Goal: Task Accomplishment & Management: Use online tool/utility

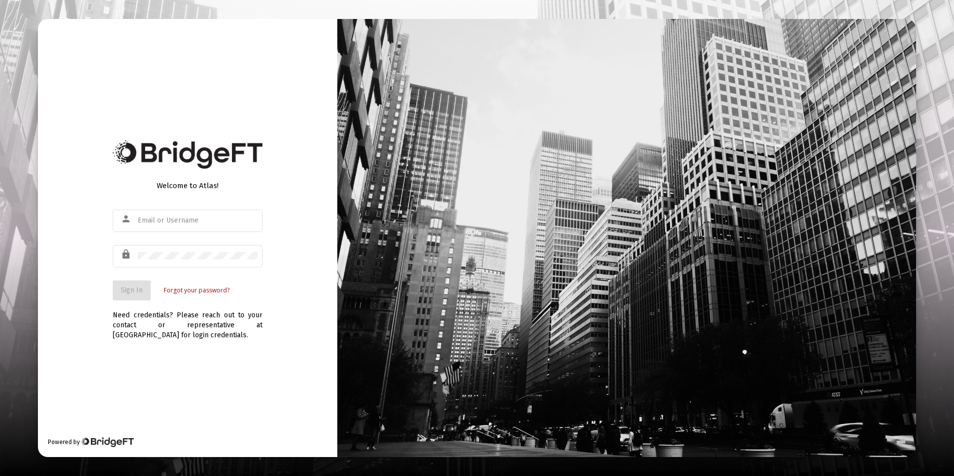
click at [82, 250] on div "Welcome to Atlas! person lock Sign In Forgot your password? Need credentials? P…" at bounding box center [187, 238] width 299 height 438
click at [152, 225] on div at bounding box center [198, 220] width 120 height 24
type input "[EMAIL_ADDRESS][DOMAIN_NAME]"
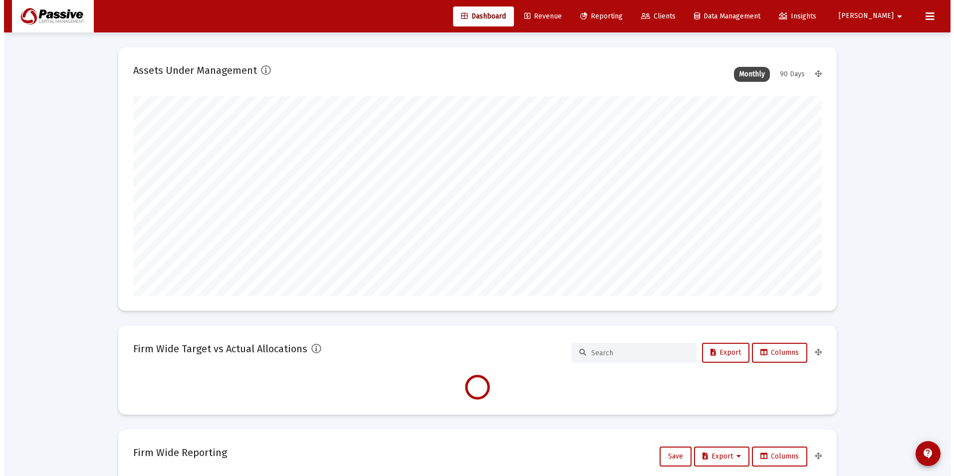
scroll to position [200, 371]
click at [671, 16] on span "Clients" at bounding box center [654, 16] width 34 height 8
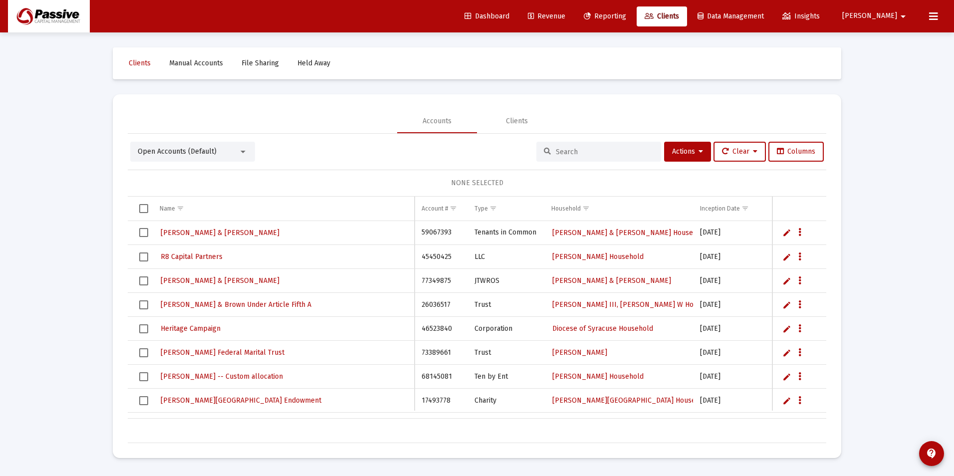
click at [604, 157] on div at bounding box center [598, 152] width 125 height 20
click at [603, 149] on input at bounding box center [605, 152] width 98 height 8
click at [626, 18] on span "Reporting" at bounding box center [605, 16] width 42 height 8
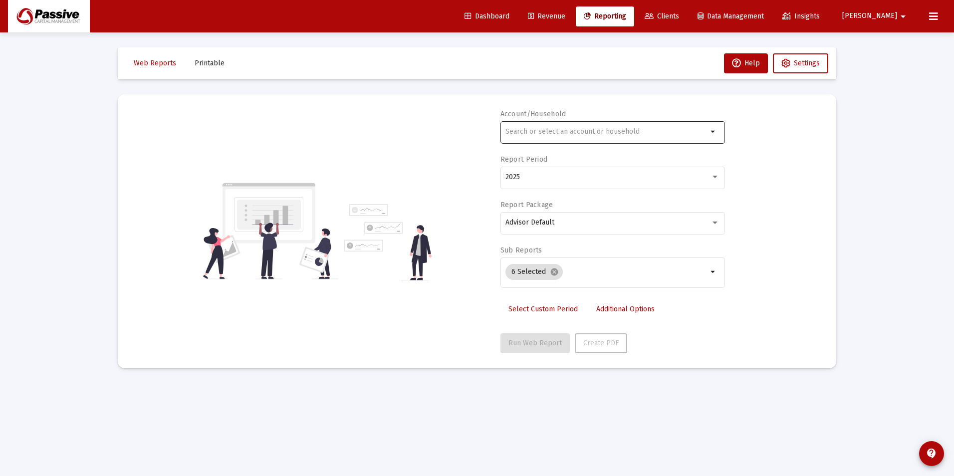
click at [584, 121] on div at bounding box center [606, 131] width 202 height 24
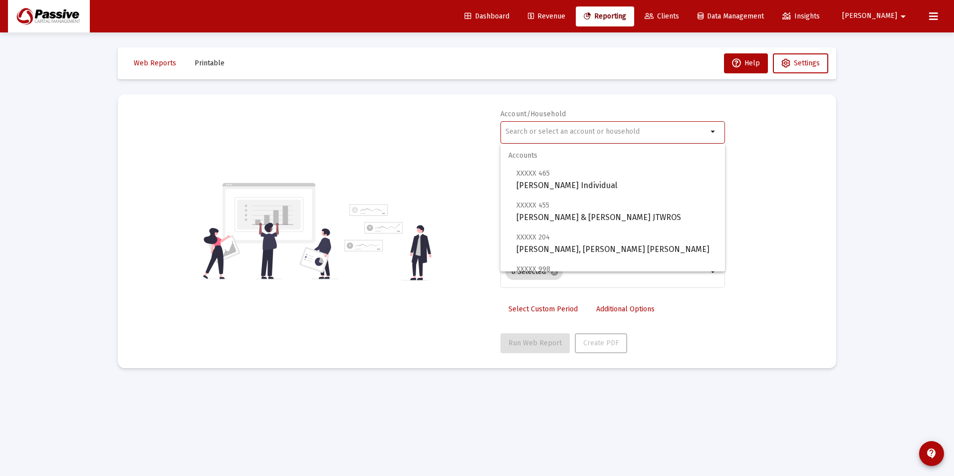
click at [584, 132] on input "text" at bounding box center [606, 132] width 202 height 8
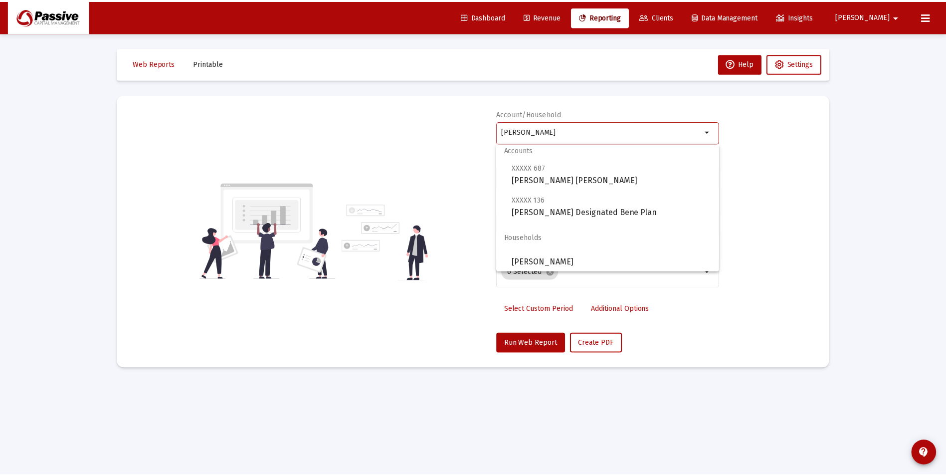
scroll to position [8, 0]
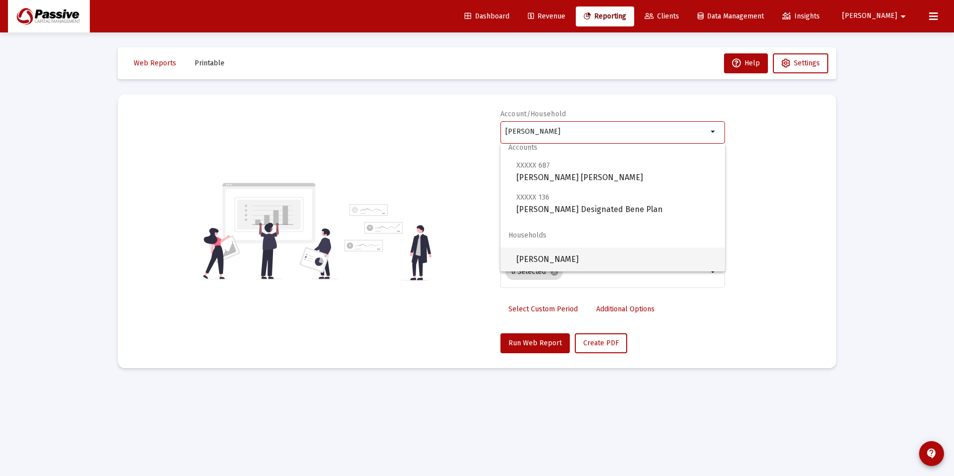
click at [576, 257] on span "[PERSON_NAME]" at bounding box center [616, 259] width 201 height 24
type input "[PERSON_NAME]"
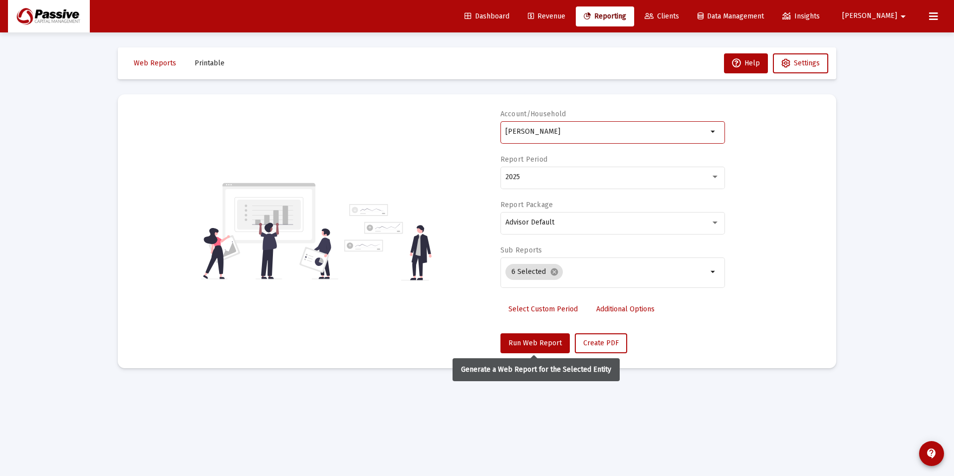
click at [537, 354] on mat-card "Account/Household [PERSON_NAME] Household arrow_drop_down Report Period 2025 Re…" at bounding box center [477, 231] width 718 height 274
click at [535, 352] on button "Run Web Report" at bounding box center [534, 343] width 69 height 20
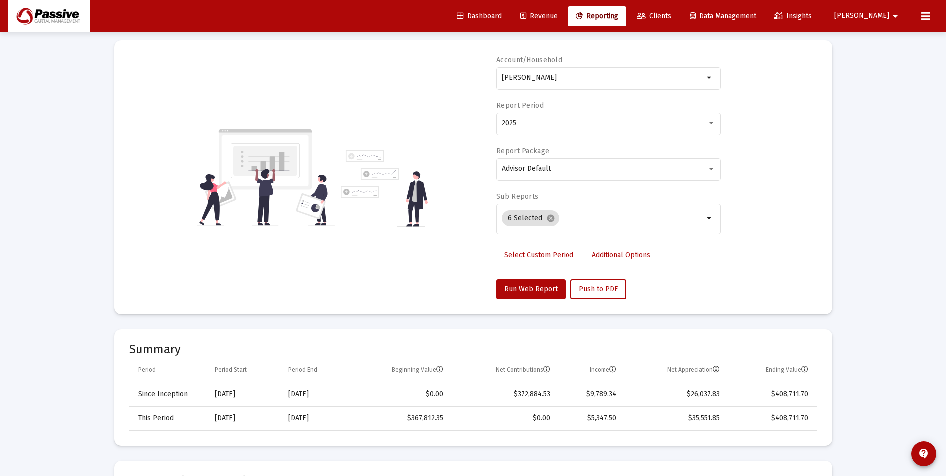
scroll to position [150, 0]
